Goal: Check status: Check status

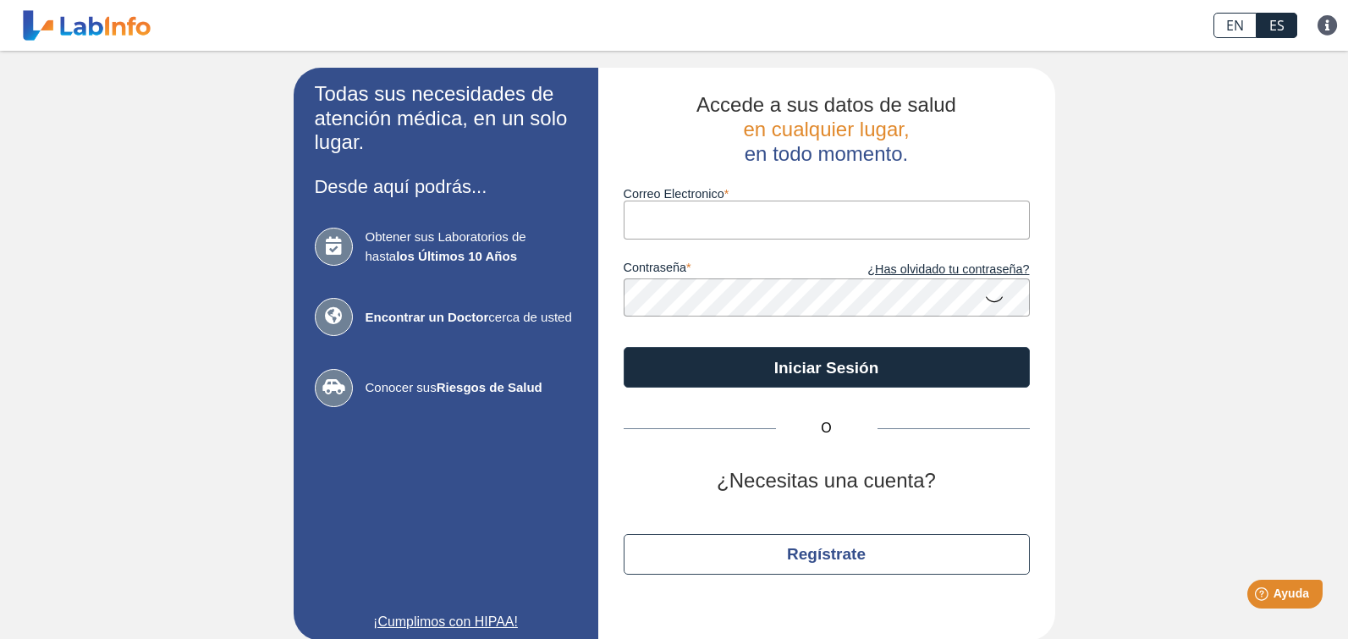
type input "[EMAIL_ADDRESS][DOMAIN_NAME]"
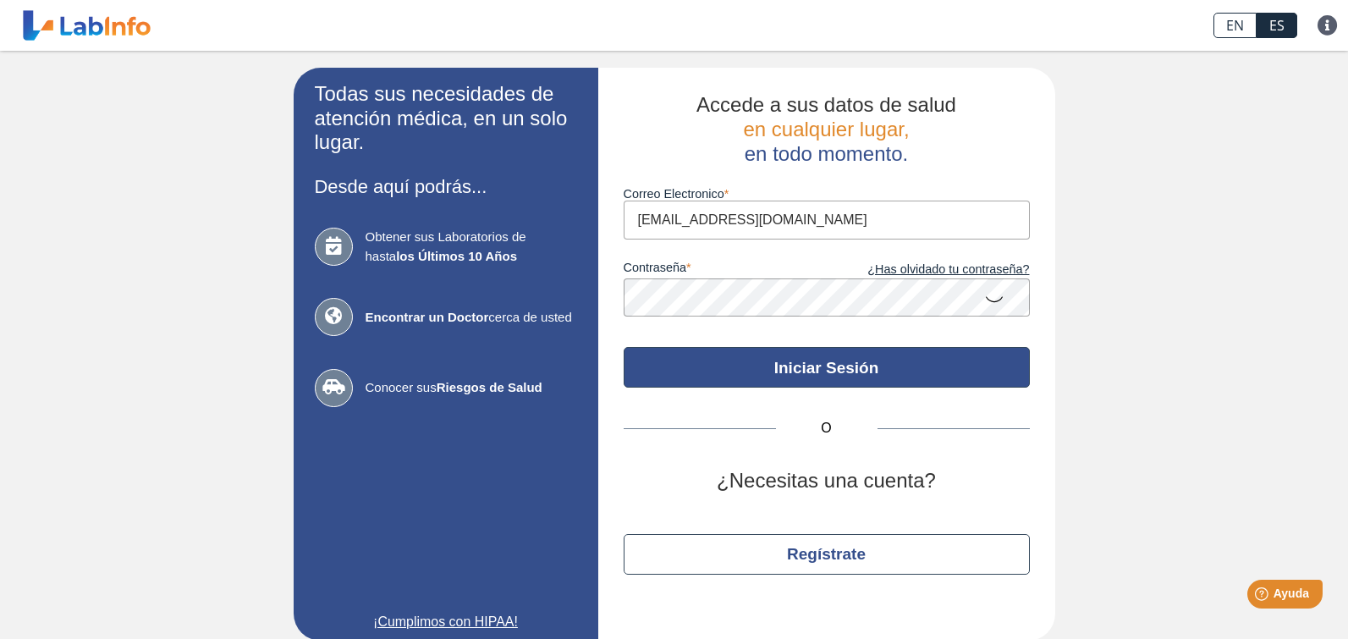
click at [810, 363] on button "Iniciar Sesión" at bounding box center [827, 367] width 406 height 41
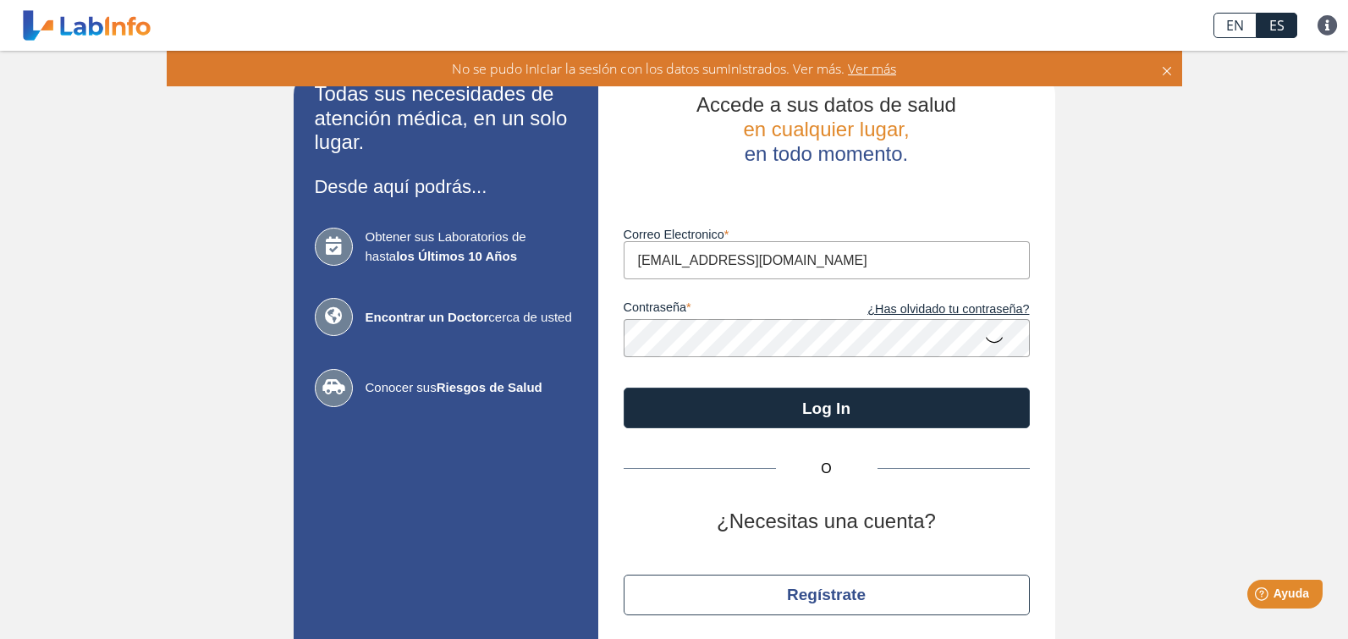
click at [987, 338] on icon at bounding box center [994, 338] width 20 height 33
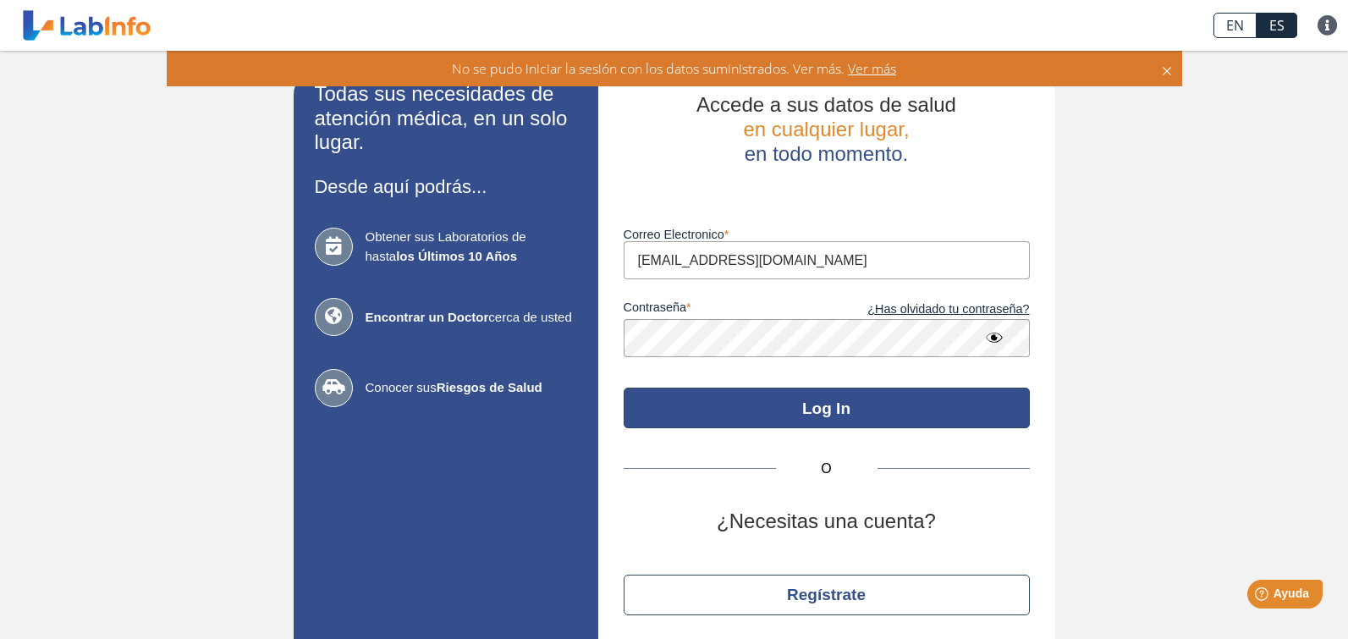
click at [838, 411] on button "Log In" at bounding box center [827, 408] width 406 height 41
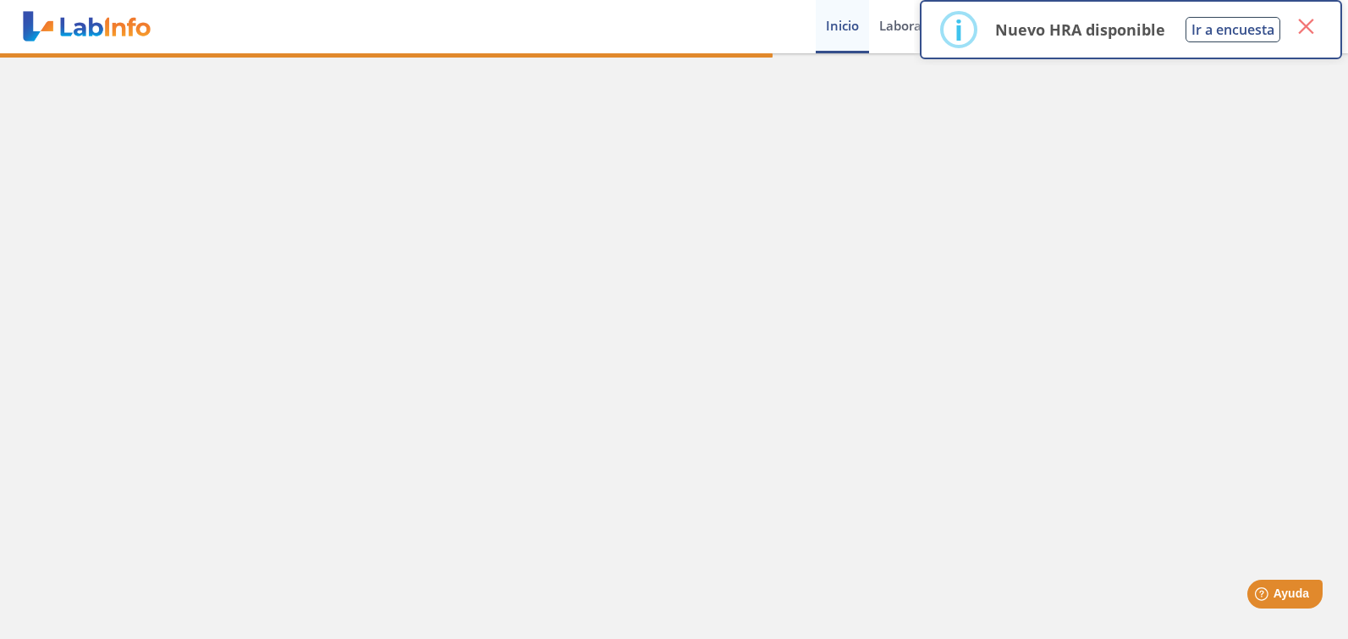
click at [1302, 30] on button "×" at bounding box center [1305, 26] width 30 height 30
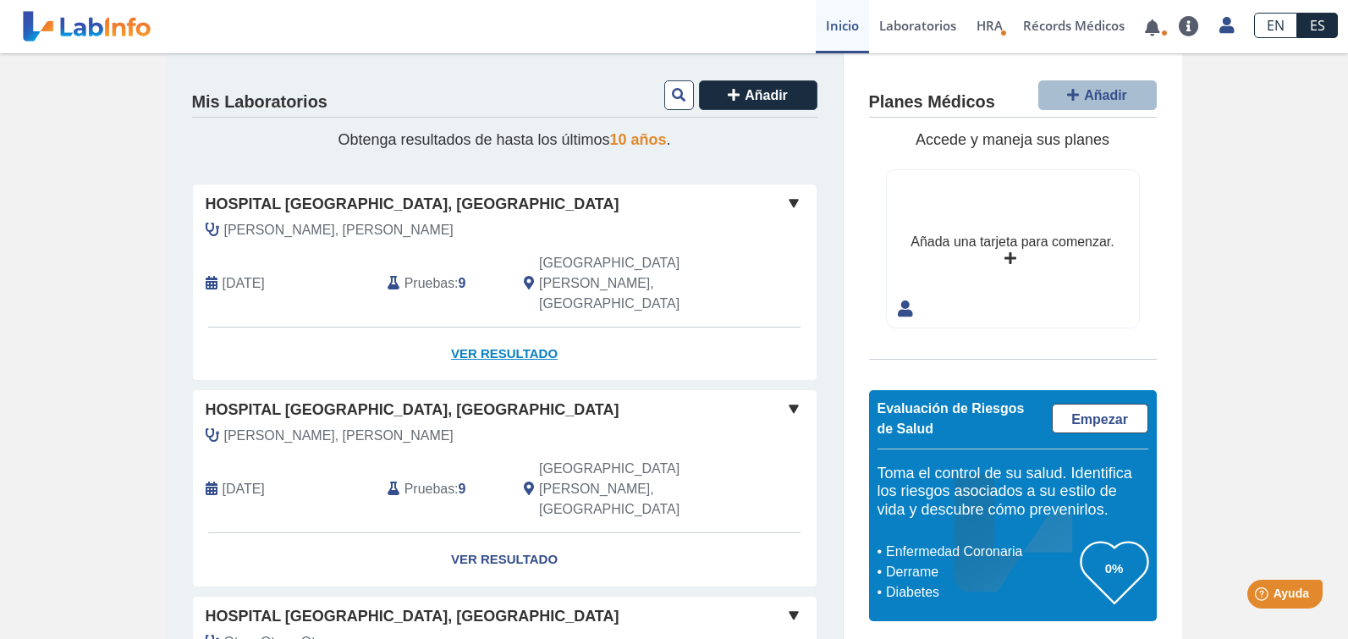
click at [521, 327] on link "Ver Resultado" at bounding box center [505, 353] width 624 height 53
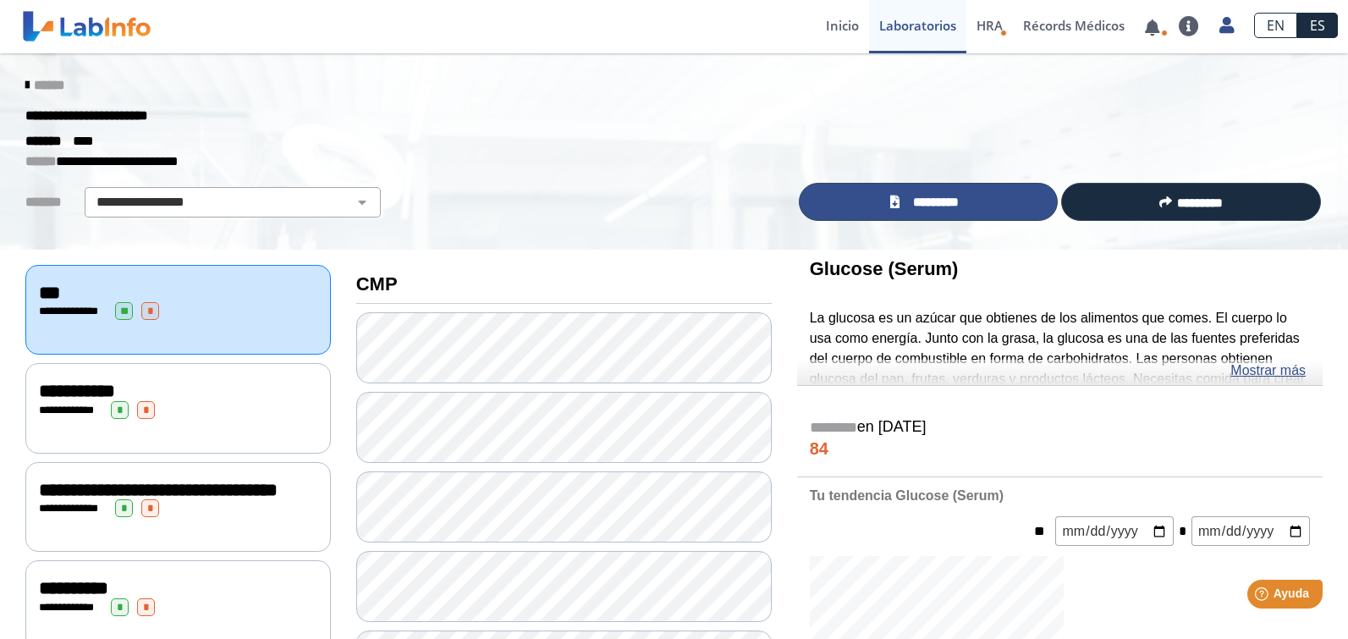
click at [939, 201] on span "*********" at bounding box center [936, 202] width 63 height 19
